Goal: Transaction & Acquisition: Purchase product/service

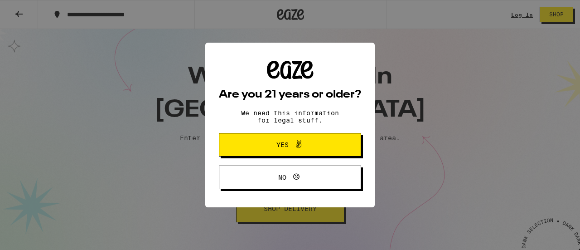
click at [305, 147] on span "Yes" at bounding box center [290, 145] width 69 height 12
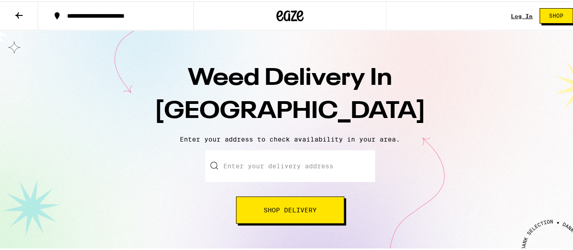
click at [208, 164] on div at bounding box center [290, 165] width 170 height 32
click at [241, 164] on input "Enter your delivery address" at bounding box center [290, 165] width 170 height 32
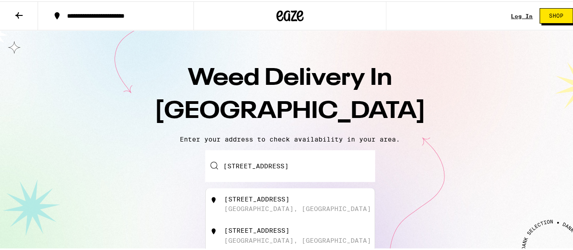
scroll to position [0, 14]
type input "[STREET_ADDRESS]"
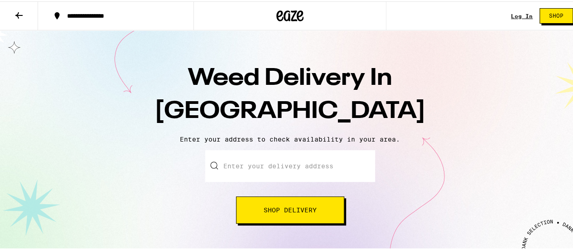
click at [226, 164] on input "Enter your delivery address" at bounding box center [290, 165] width 170 height 32
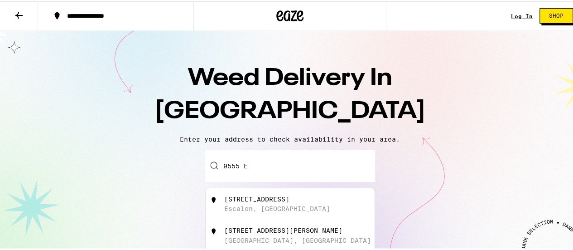
click at [234, 232] on div "[STREET_ADDRESS][PERSON_NAME]" at bounding box center [283, 228] width 118 height 7
type input "[STREET_ADDRESS][PERSON_NAME]"
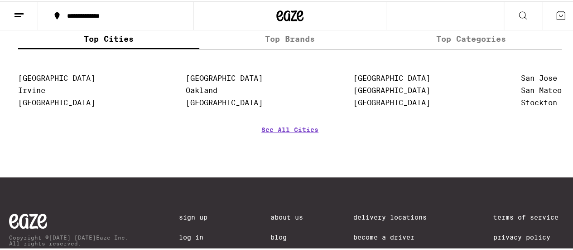
scroll to position [3761, 0]
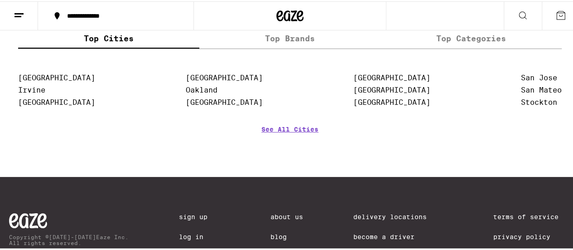
click at [518, 13] on icon at bounding box center [523, 14] width 11 height 11
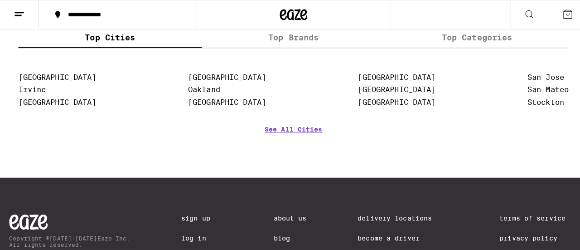
scroll to position [0, 0]
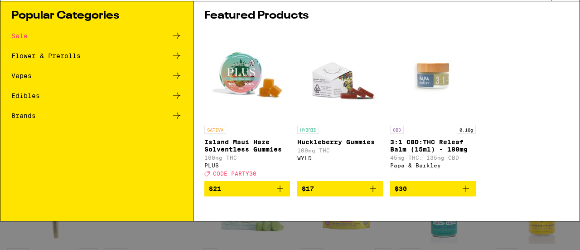
click at [24, 14] on div "Search for Products" at bounding box center [285, 15] width 532 height 8
click at [30, 15] on input "Search for Products" at bounding box center [288, 15] width 525 height 8
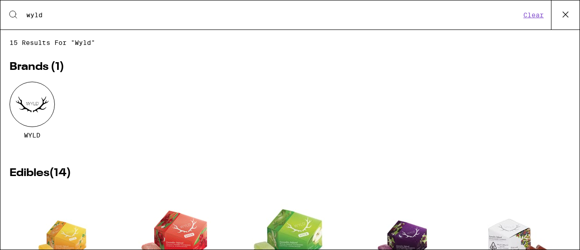
type input "wyld"
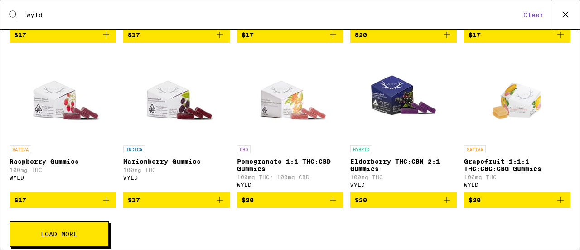
scroll to position [317, 0]
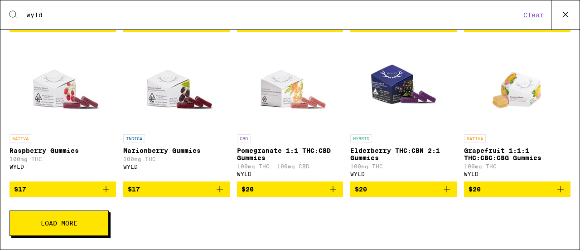
click at [76, 226] on span "Load More" at bounding box center [59, 223] width 37 height 6
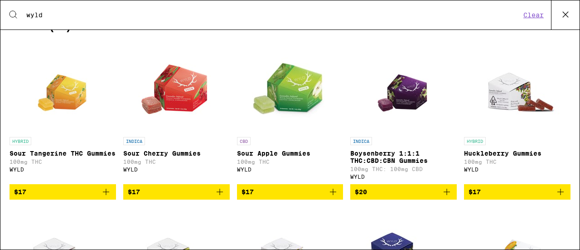
scroll to position [141, 0]
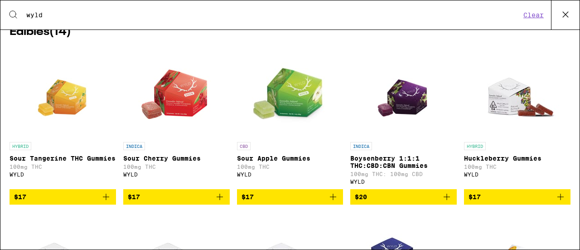
click at [405, 99] on img "Open page for Boysenberry 1:1:1 THC:CBD:CBN Gummies from WYLD" at bounding box center [403, 92] width 65 height 91
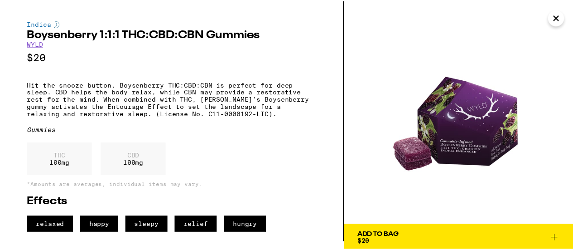
scroll to position [9, 0]
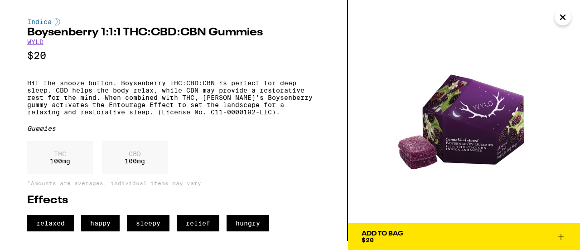
click at [561, 236] on icon at bounding box center [561, 236] width 6 height 6
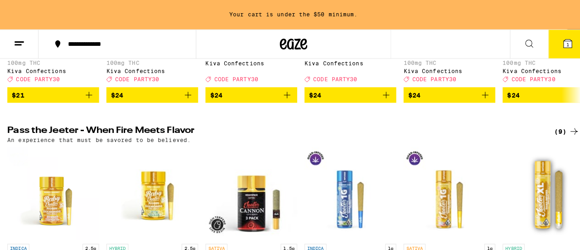
scroll to position [544, 0]
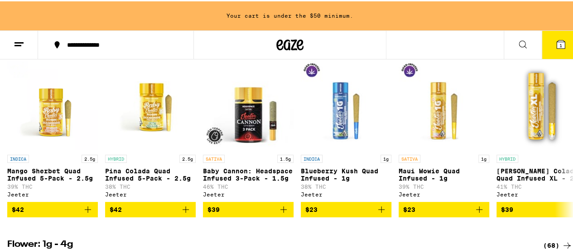
click at [560, 41] on span "1" at bounding box center [561, 43] width 3 height 5
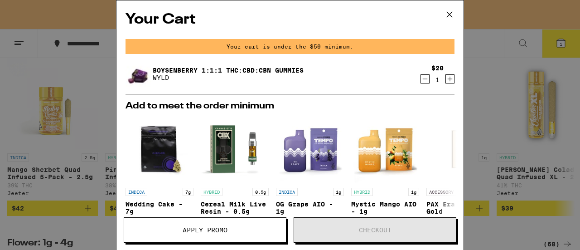
click at [446, 79] on icon "Increment" at bounding box center [450, 78] width 8 height 11
click at [446, 77] on icon "Increment" at bounding box center [450, 78] width 8 height 11
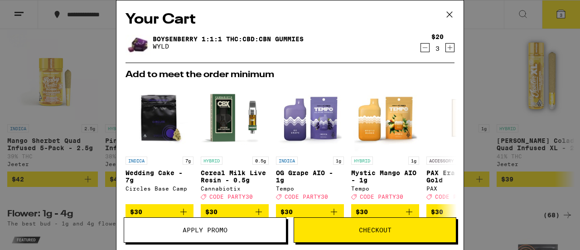
scroll to position [515, 0]
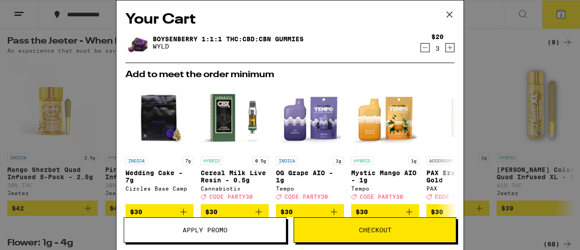
click at [392, 228] on span "Checkout" at bounding box center [375, 230] width 162 height 6
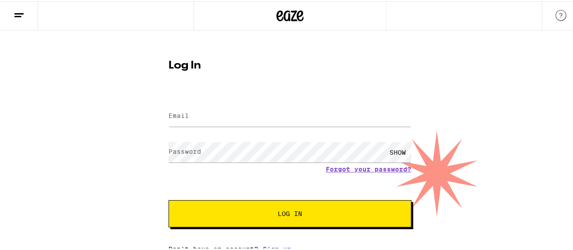
scroll to position [3, 0]
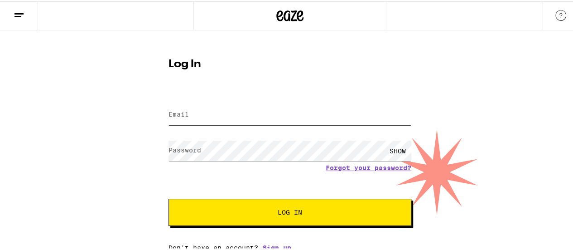
click at [191, 111] on input "Email" at bounding box center [290, 113] width 243 height 20
type input "[EMAIL_ADDRESS][DOMAIN_NAME]"
click at [395, 145] on div "SHOW" at bounding box center [397, 149] width 27 height 20
click at [293, 208] on span "Log In" at bounding box center [290, 211] width 24 height 6
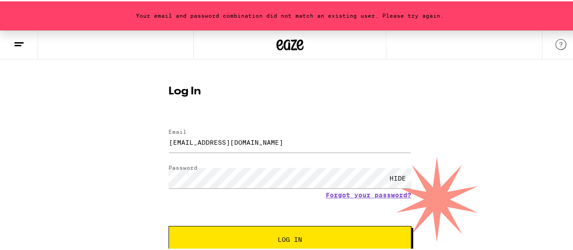
scroll to position [32, 0]
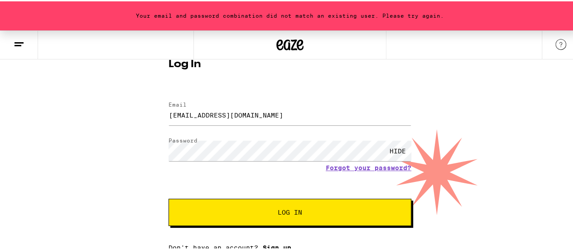
click at [275, 245] on link "Sign up" at bounding box center [277, 245] width 29 height 7
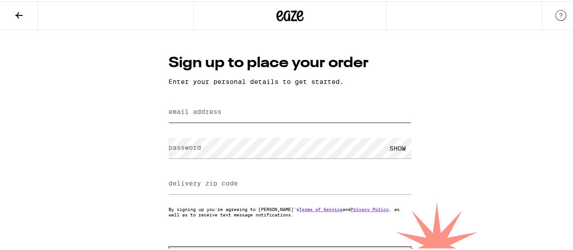
click at [213, 106] on input "email address" at bounding box center [290, 111] width 243 height 20
type input "[EMAIL_ADDRESS][DOMAIN_NAME]"
click at [174, 145] on label "password" at bounding box center [185, 145] width 33 height 7
click at [395, 148] on div "SHOW" at bounding box center [397, 146] width 27 height 20
click at [227, 183] on label "delivery zip code" at bounding box center [203, 181] width 69 height 7
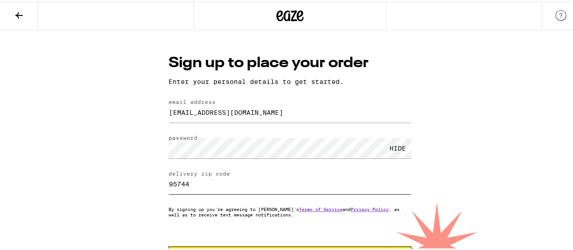
scroll to position [40, 0]
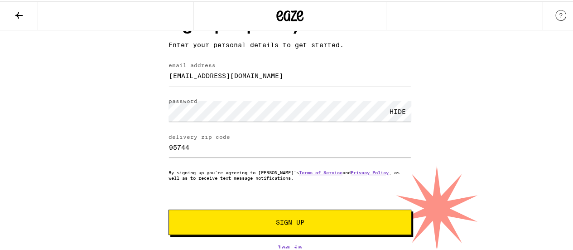
click at [285, 220] on span "Sign Up" at bounding box center [290, 221] width 29 height 6
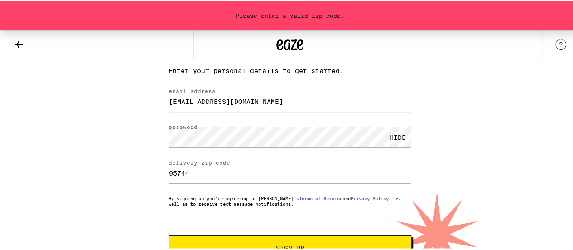
scroll to position [69, 0]
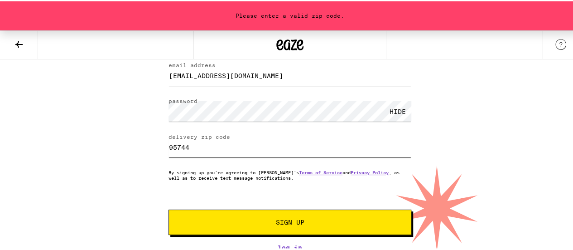
click at [188, 143] on input "95744" at bounding box center [290, 145] width 243 height 20
type input "95746"
click at [283, 220] on span "Sign Up" at bounding box center [290, 221] width 29 height 6
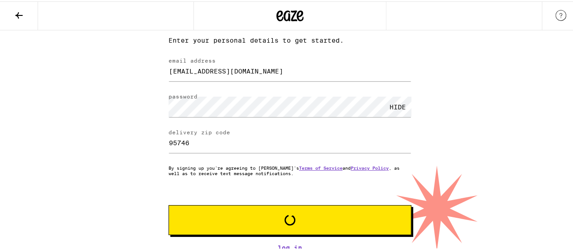
scroll to position [40, 0]
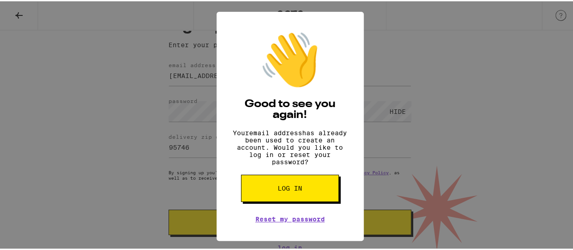
click at [302, 183] on button "Log in" at bounding box center [290, 186] width 98 height 27
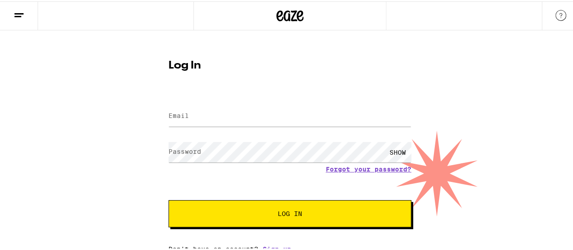
click at [180, 111] on label "Email" at bounding box center [179, 114] width 20 height 7
type input "[EMAIL_ADDRESS][DOMAIN_NAME]"
click at [176, 149] on label "Password" at bounding box center [185, 149] width 33 height 7
click at [391, 151] on div "SHOW" at bounding box center [397, 150] width 27 height 20
click at [275, 220] on button "Log In" at bounding box center [290, 211] width 243 height 27
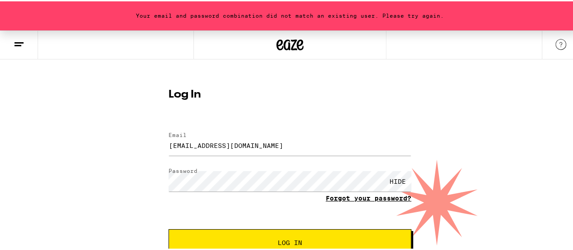
click at [339, 197] on link "Forgot your password?" at bounding box center [369, 196] width 86 height 7
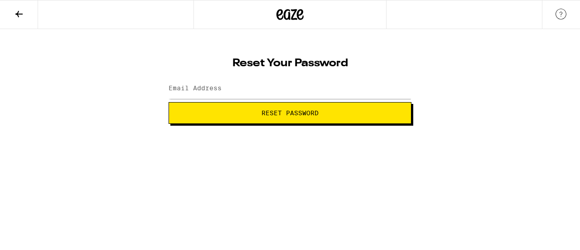
click at [183, 89] on label "Email Address" at bounding box center [195, 87] width 53 height 7
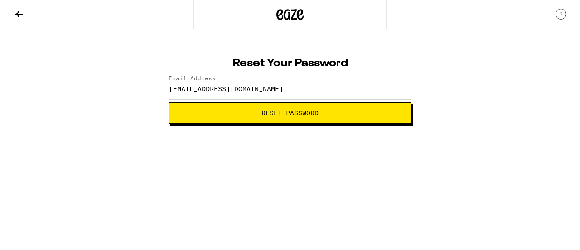
type input "[EMAIL_ADDRESS][DOMAIN_NAME]"
click at [284, 113] on span "Reset Password" at bounding box center [289, 113] width 57 height 6
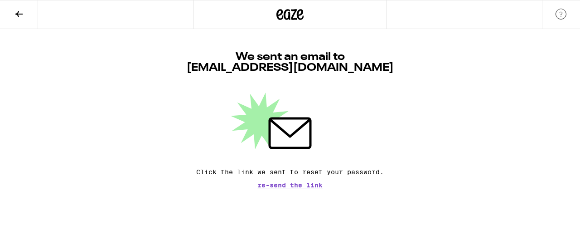
click at [322, 120] on div at bounding box center [290, 120] width 243 height 57
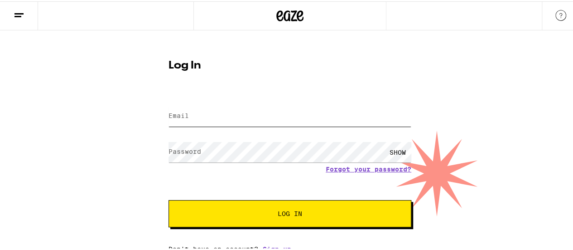
click at [195, 116] on input "Email" at bounding box center [290, 115] width 243 height 20
type input "[EMAIL_ADDRESS][DOMAIN_NAME]"
click at [178, 147] on label "Password" at bounding box center [185, 149] width 33 height 7
click at [395, 146] on div "SHOW" at bounding box center [397, 150] width 27 height 20
click at [270, 209] on button "Log In" at bounding box center [290, 211] width 243 height 27
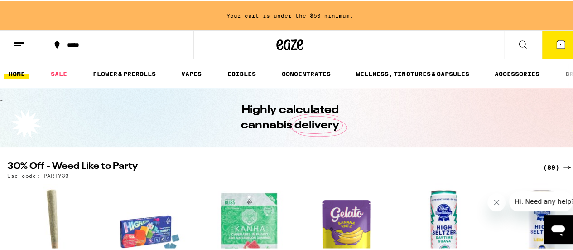
click at [557, 40] on icon at bounding box center [561, 43] width 8 height 8
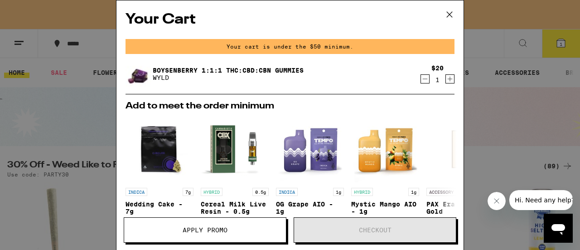
click at [446, 77] on icon "Increment" at bounding box center [450, 78] width 8 height 11
click at [446, 78] on icon "Increment" at bounding box center [450, 78] width 8 height 11
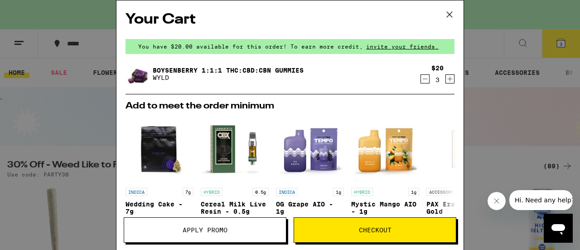
click at [391, 227] on span "Checkout" at bounding box center [375, 230] width 33 height 6
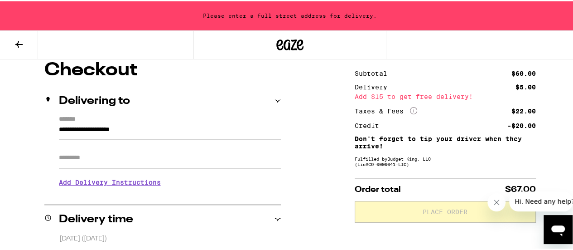
scroll to position [91, 0]
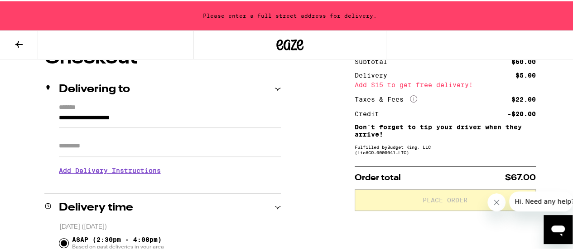
click at [277, 87] on icon at bounding box center [278, 88] width 6 height 3
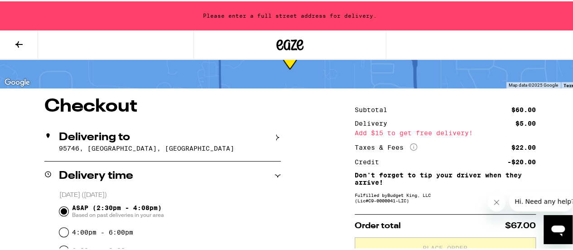
scroll to position [0, 0]
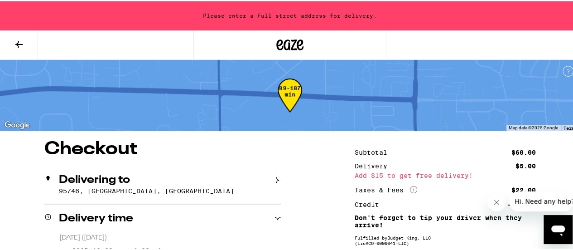
click at [277, 175] on icon at bounding box center [278, 178] width 6 height 6
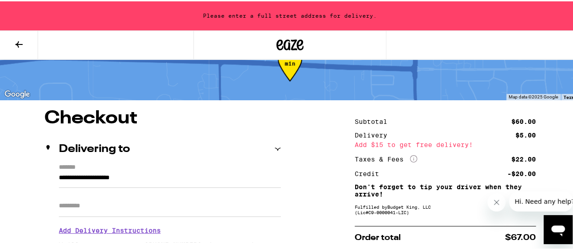
scroll to position [45, 0]
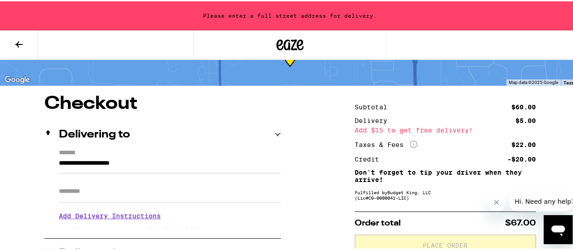
click at [150, 164] on input "**********" at bounding box center [170, 163] width 222 height 15
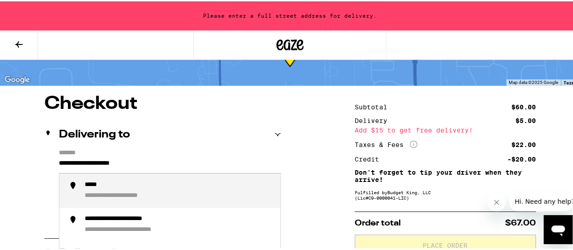
click at [150, 164] on input "**********" at bounding box center [170, 163] width 222 height 15
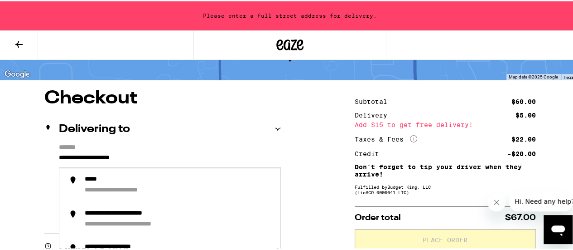
scroll to position [91, 0]
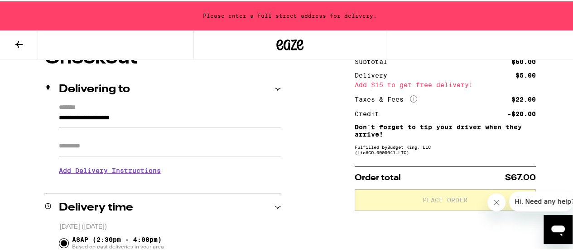
click at [278, 86] on icon at bounding box center [278, 88] width 6 height 6
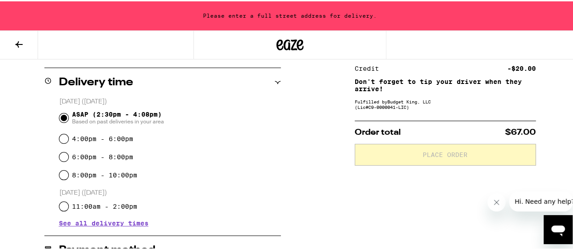
scroll to position [136, 0]
click at [62, 159] on input "6:00pm - 8:00pm" at bounding box center [63, 155] width 9 height 9
radio input "true"
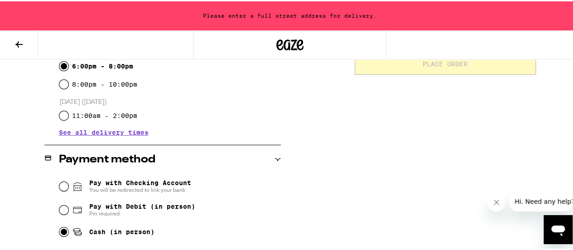
click at [63, 233] on input "Cash (in person)" at bounding box center [63, 230] width 9 height 9
radio input "true"
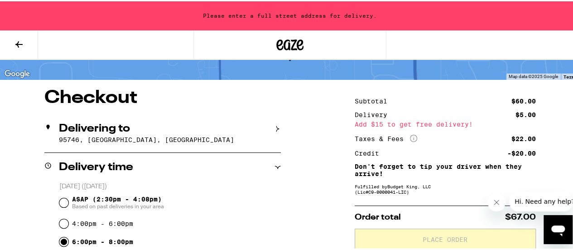
scroll to position [45, 0]
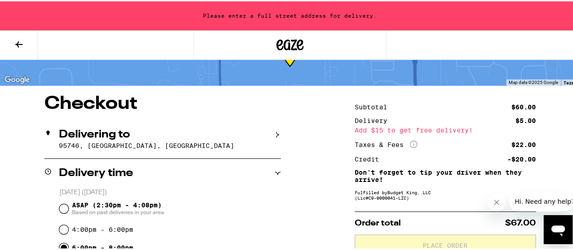
click at [56, 147] on div "Delivering to 95746, [GEOGRAPHIC_DATA], [GEOGRAPHIC_DATA]" at bounding box center [162, 138] width 237 height 38
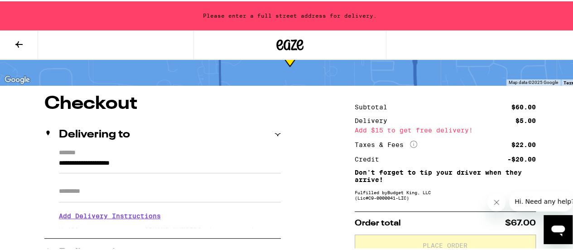
click at [59, 163] on input "**********" at bounding box center [170, 163] width 222 height 15
type input "**********"
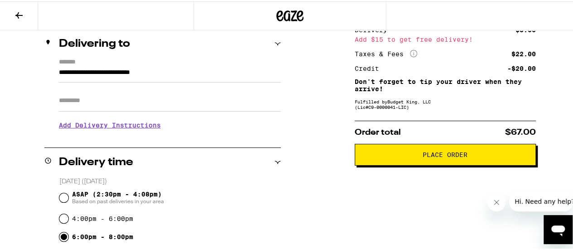
scroll to position [152, 0]
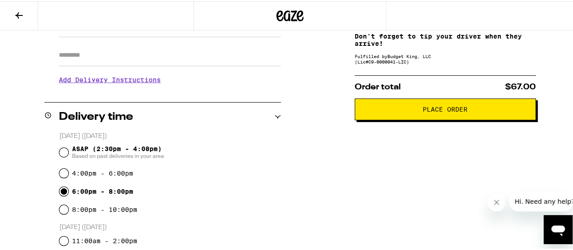
click at [434, 111] on span "Place Order" at bounding box center [445, 108] width 45 height 6
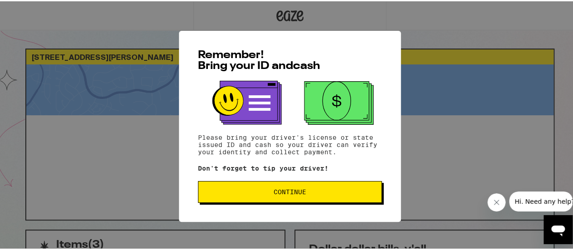
click at [280, 190] on span "Continue" at bounding box center [290, 190] width 33 height 6
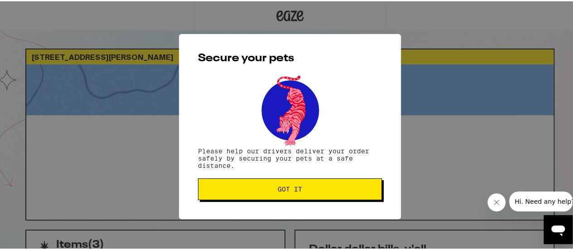
click at [280, 190] on span "Got it" at bounding box center [290, 187] width 24 height 6
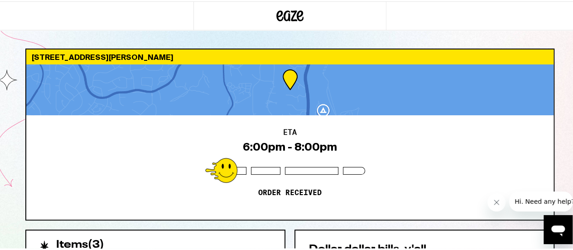
scroll to position [45, 0]
